Goal: Navigation & Orientation: Go to known website

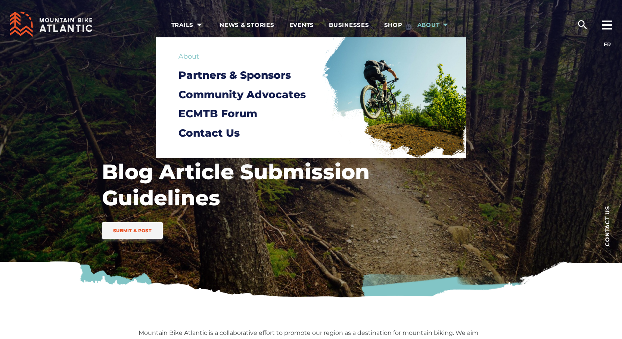
click at [427, 25] on span "About" at bounding box center [434, 24] width 34 height 7
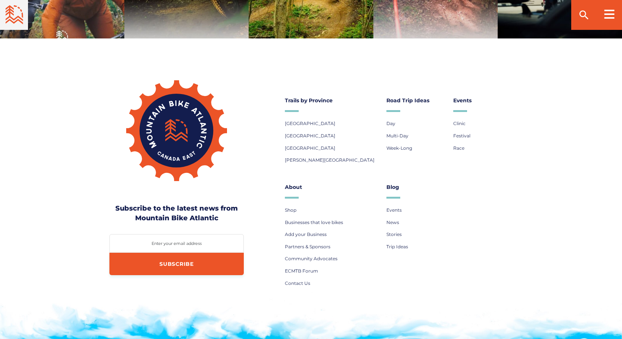
scroll to position [1255, 0]
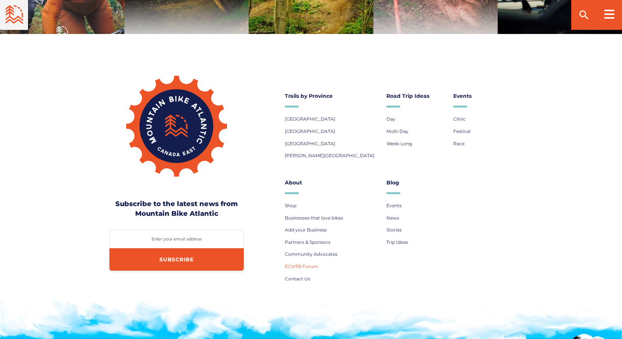
click at [310, 264] on span "ECMTB Forum" at bounding box center [301, 267] width 33 height 6
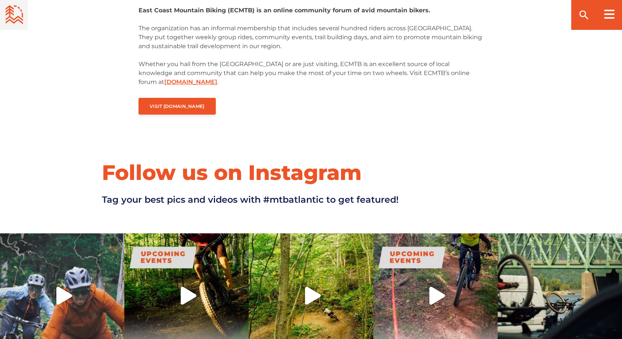
scroll to position [323, 0]
click at [174, 109] on div "Visit [DOMAIN_NAME]" at bounding box center [310, 108] width 351 height 23
click at [166, 102] on link "Visit [DOMAIN_NAME]" at bounding box center [176, 105] width 77 height 17
